Goal: Information Seeking & Learning: Find specific fact

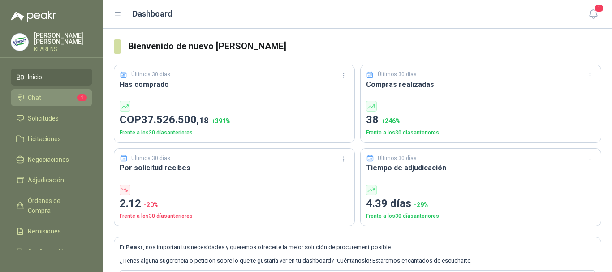
click at [68, 95] on li "Chat 1" at bounding box center [51, 98] width 71 height 10
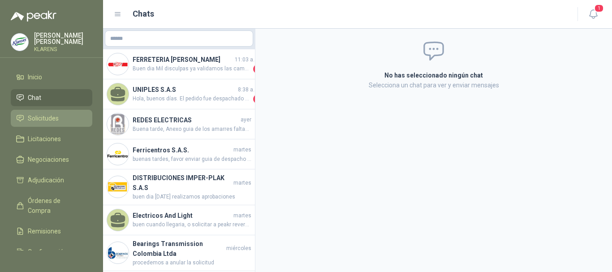
click at [64, 114] on li "Solicitudes" at bounding box center [51, 118] width 71 height 10
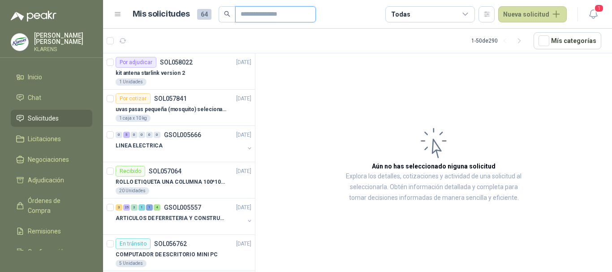
click at [271, 18] on input "text" at bounding box center [271, 14] width 63 height 15
click at [240, 17] on input "text" at bounding box center [271, 14] width 63 height 15
type input "**********"
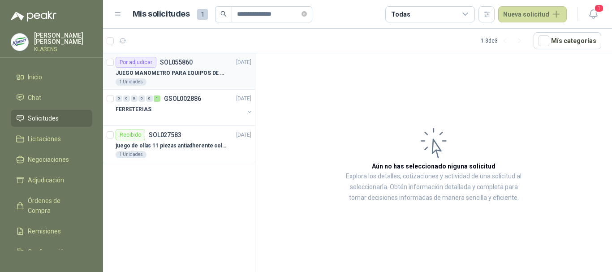
click at [208, 77] on p "JUEGO MANOMETRO PARA EQUIPOS DE ARGON Y OXICORTE [PERSON_NAME]" at bounding box center [172, 73] width 112 height 9
